Goal: Information Seeking & Learning: Learn about a topic

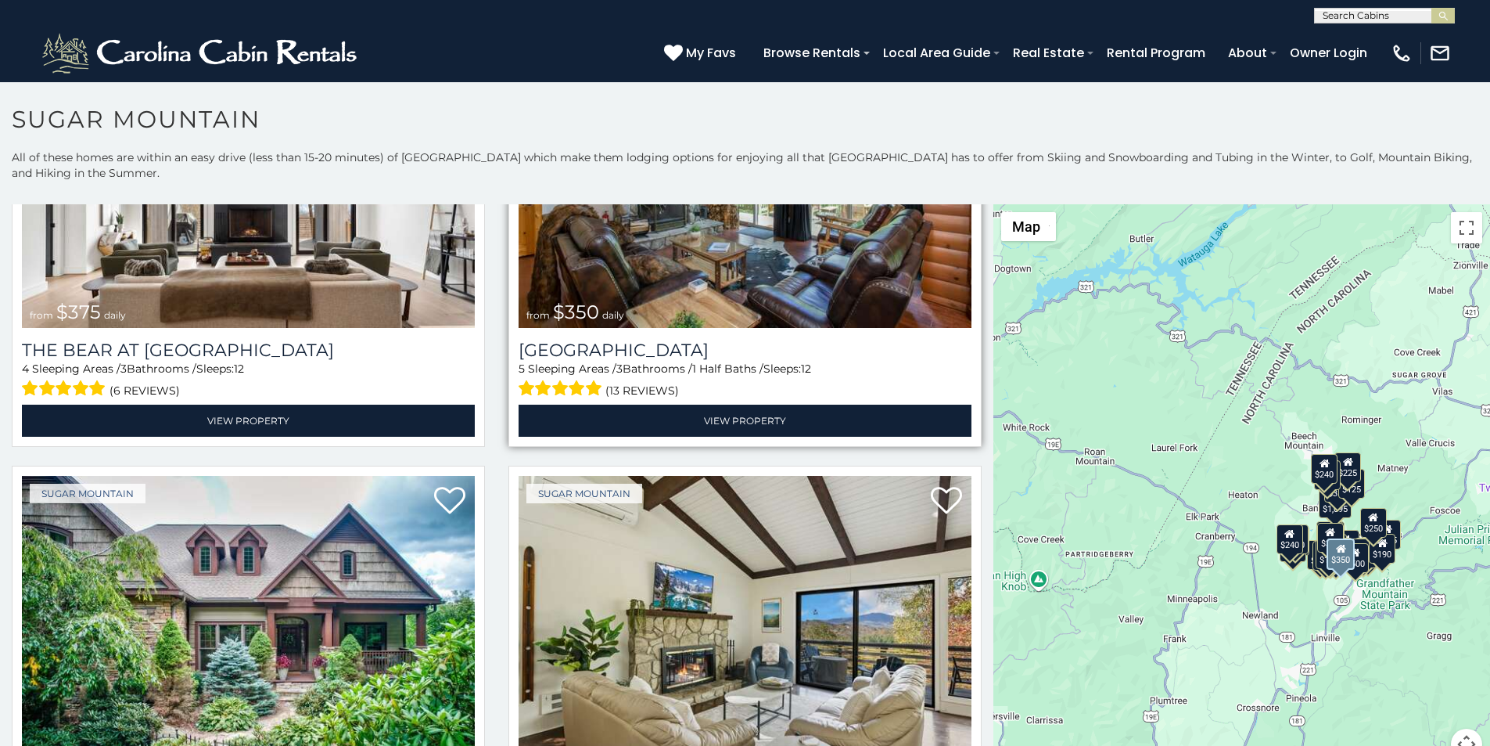
scroll to position [228, 0]
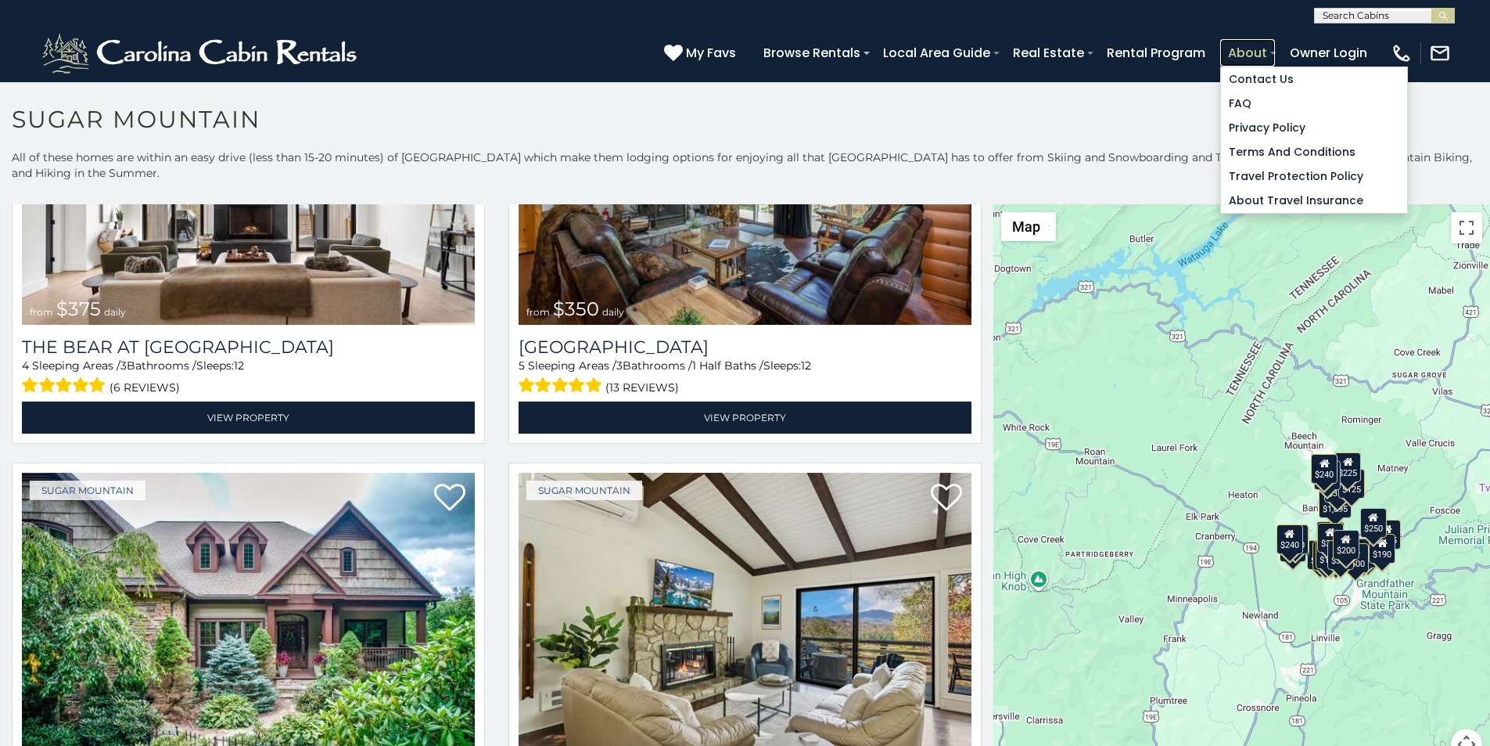
click at [1275, 45] on link "About" at bounding box center [1248, 52] width 55 height 27
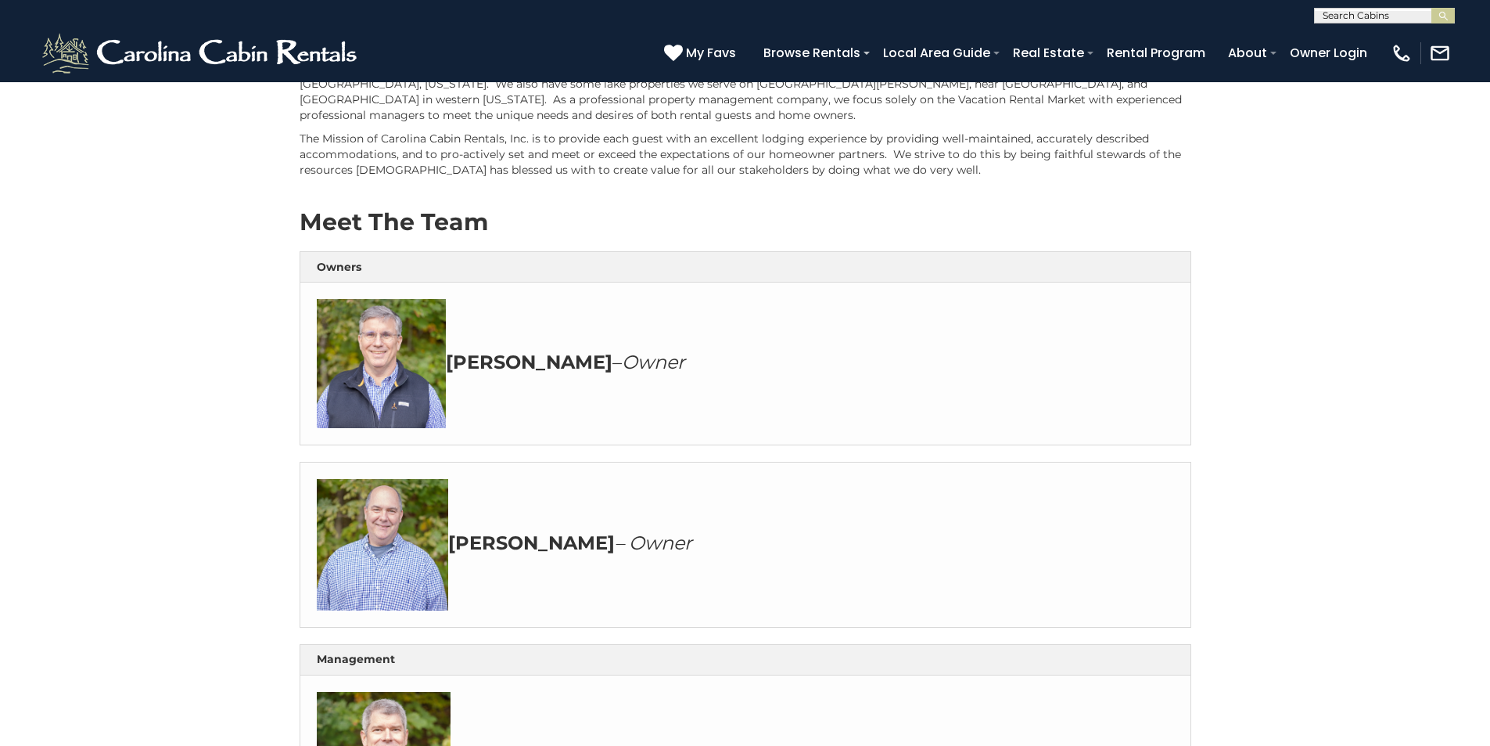
scroll to position [130, 0]
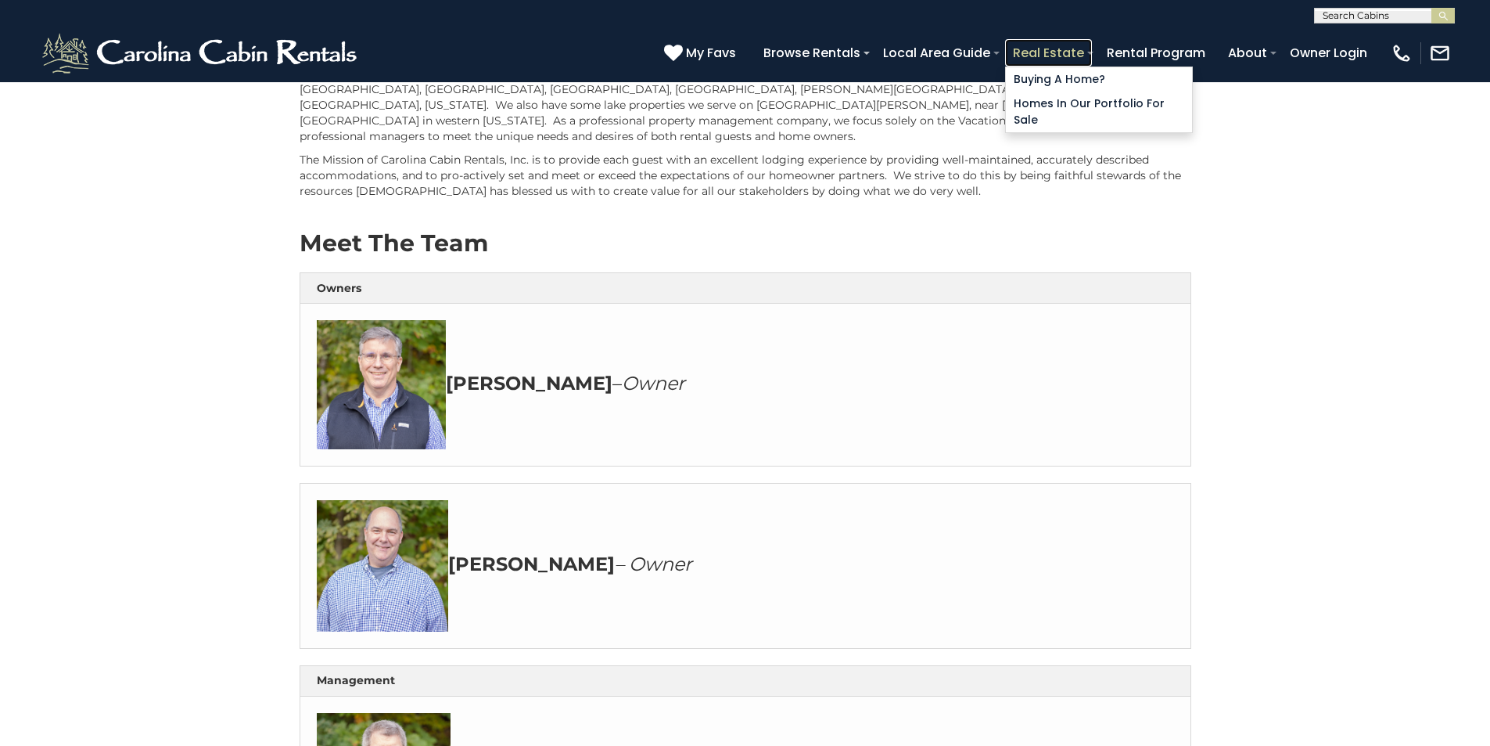
click at [1092, 46] on link "Real Estate" at bounding box center [1048, 52] width 87 height 27
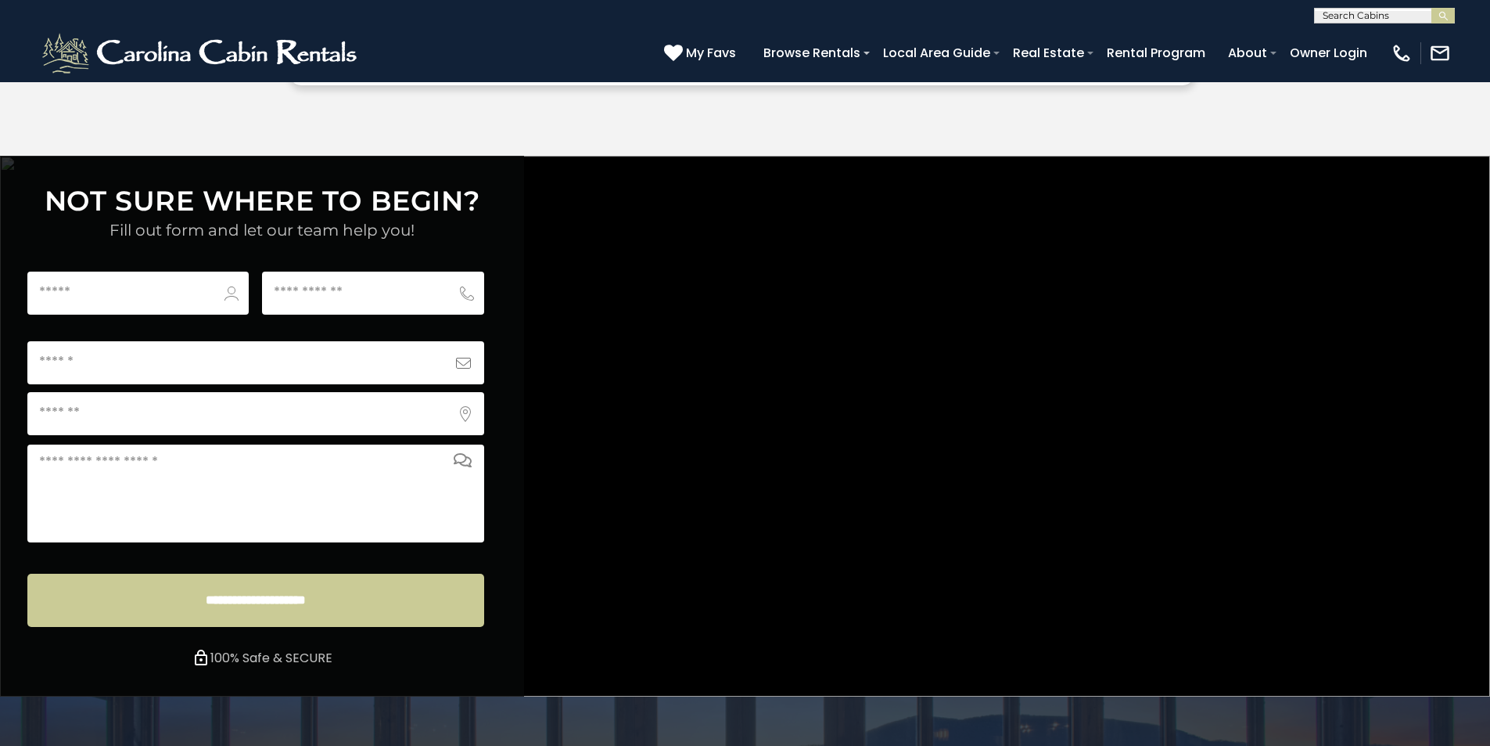
scroll to position [5875, 0]
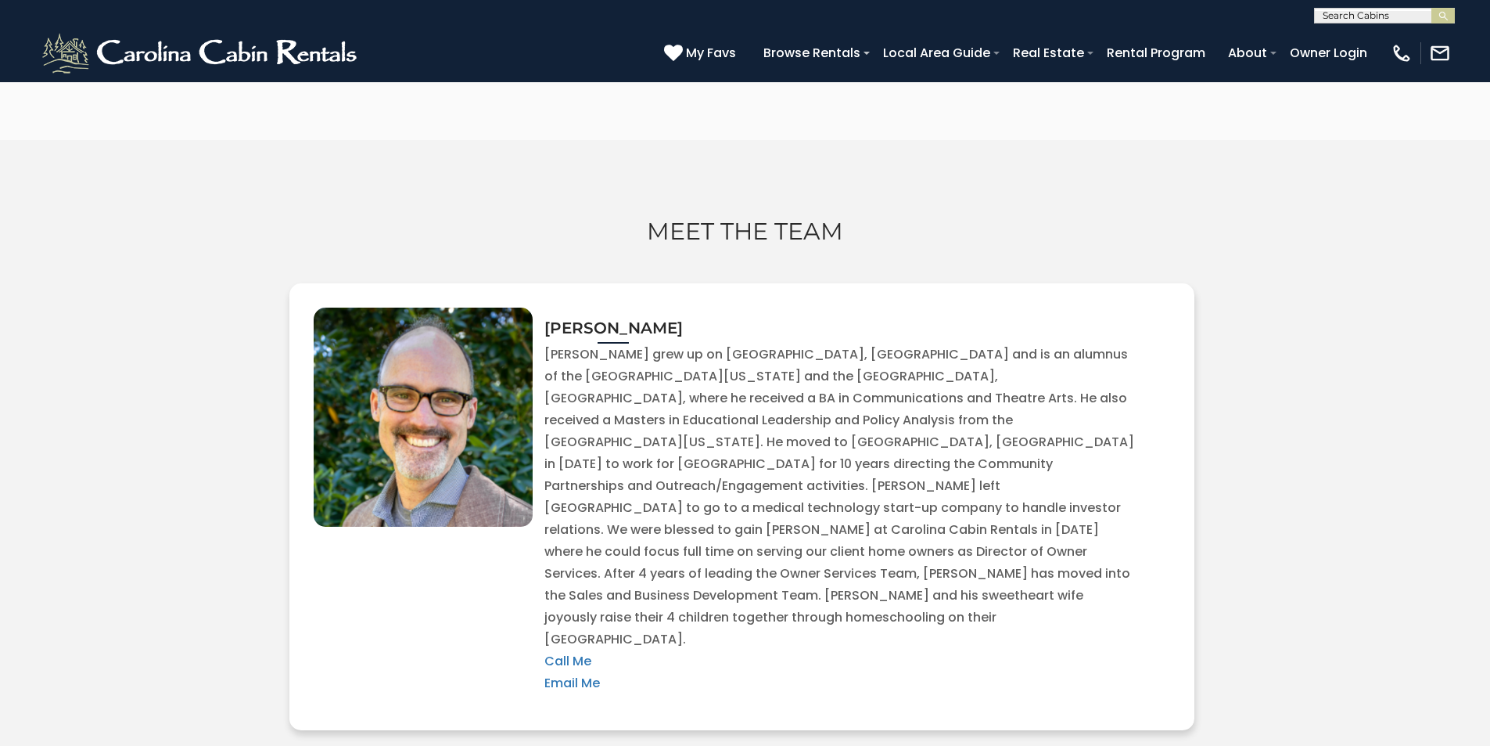
scroll to position [4439, 0]
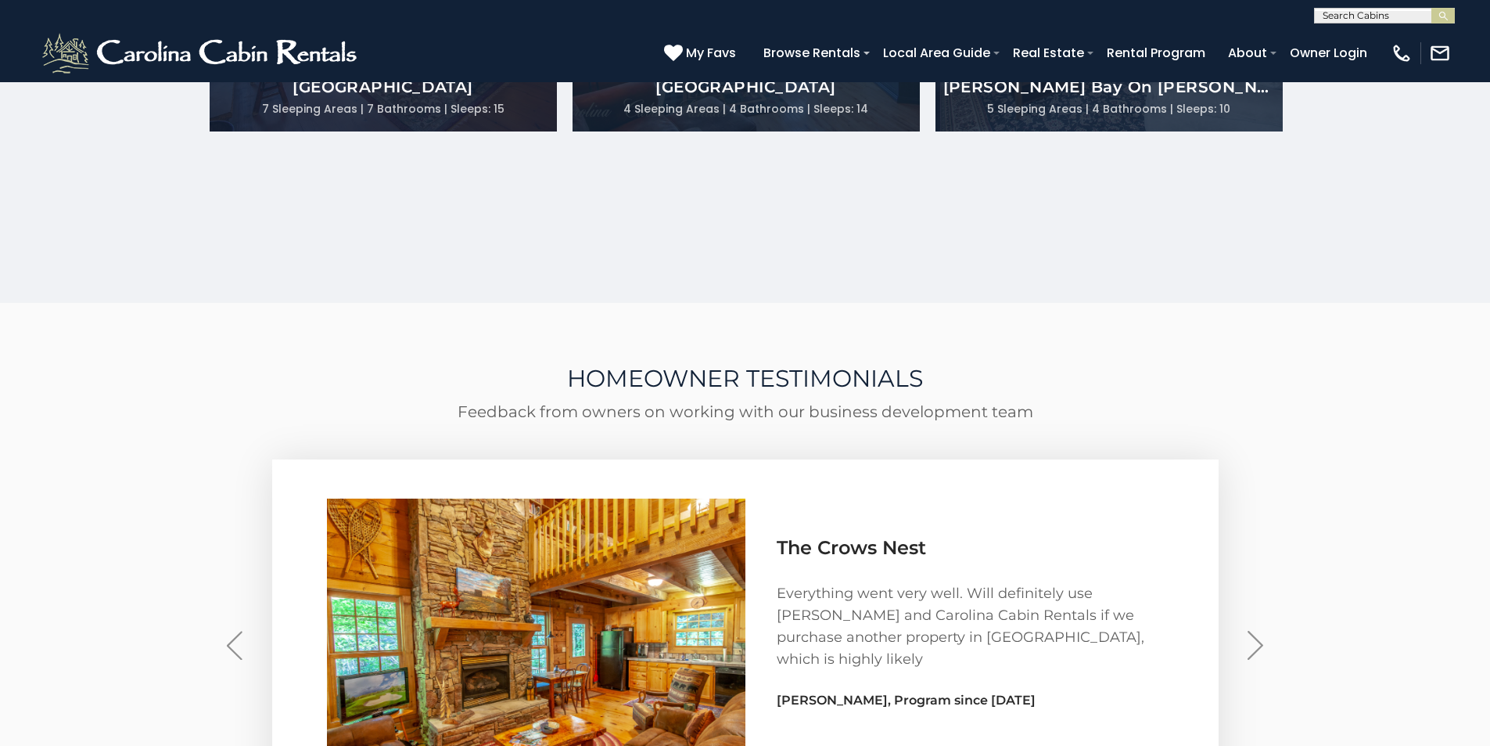
click at [338, 459] on div "The Crows Nest Everything went very well. Will definitely use Brock and Carolin…" at bounding box center [745, 645] width 931 height 372
click at [973, 693] on h4 "Samantha McDonald, Program since 2018" at bounding box center [970, 700] width 387 height 14
click at [1190, 45] on link "Rental Program" at bounding box center [1156, 52] width 114 height 27
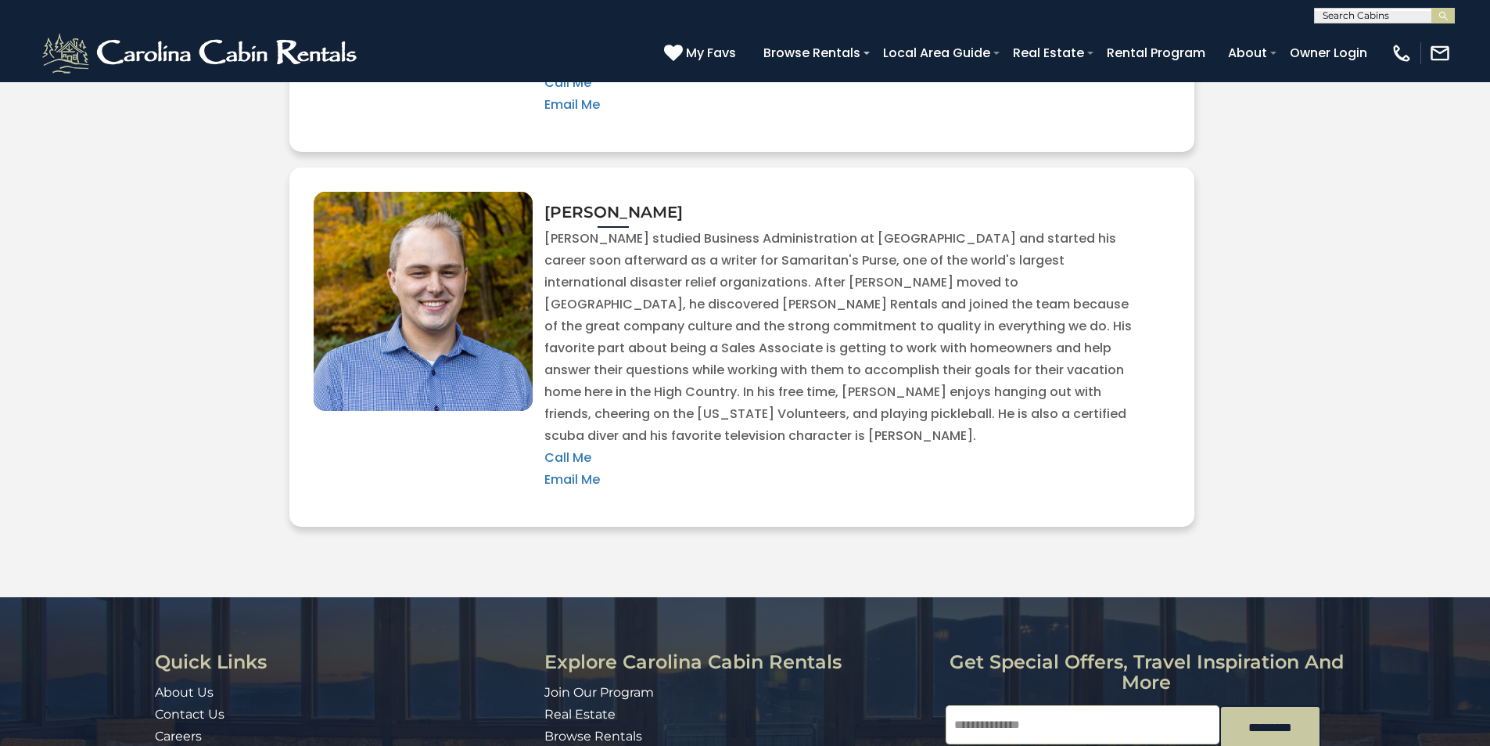
scroll to position [3469, 0]
